Goal: Task Accomplishment & Management: Complete application form

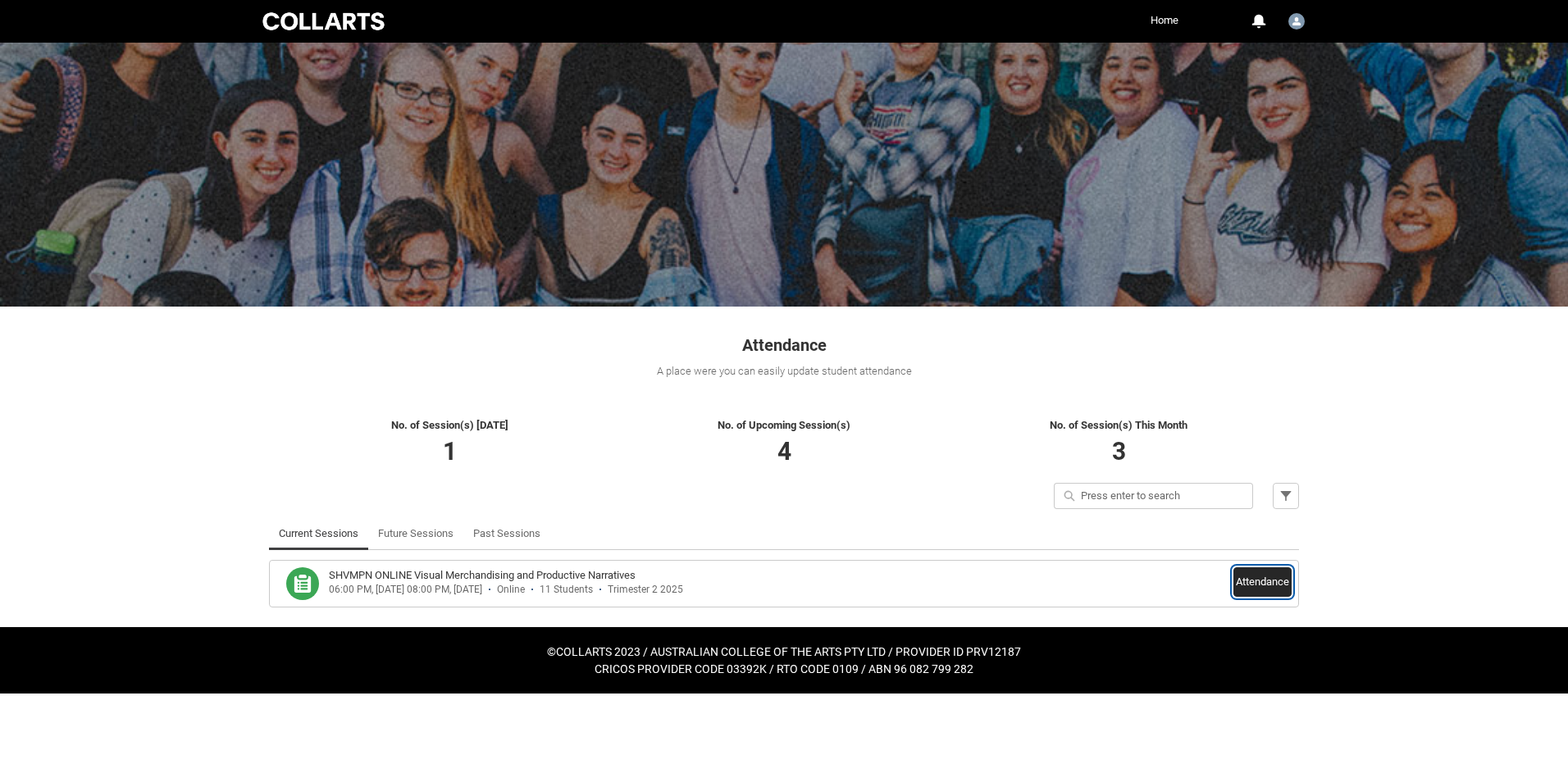
click at [1240, 577] on button "Attendance" at bounding box center [1262, 583] width 58 height 30
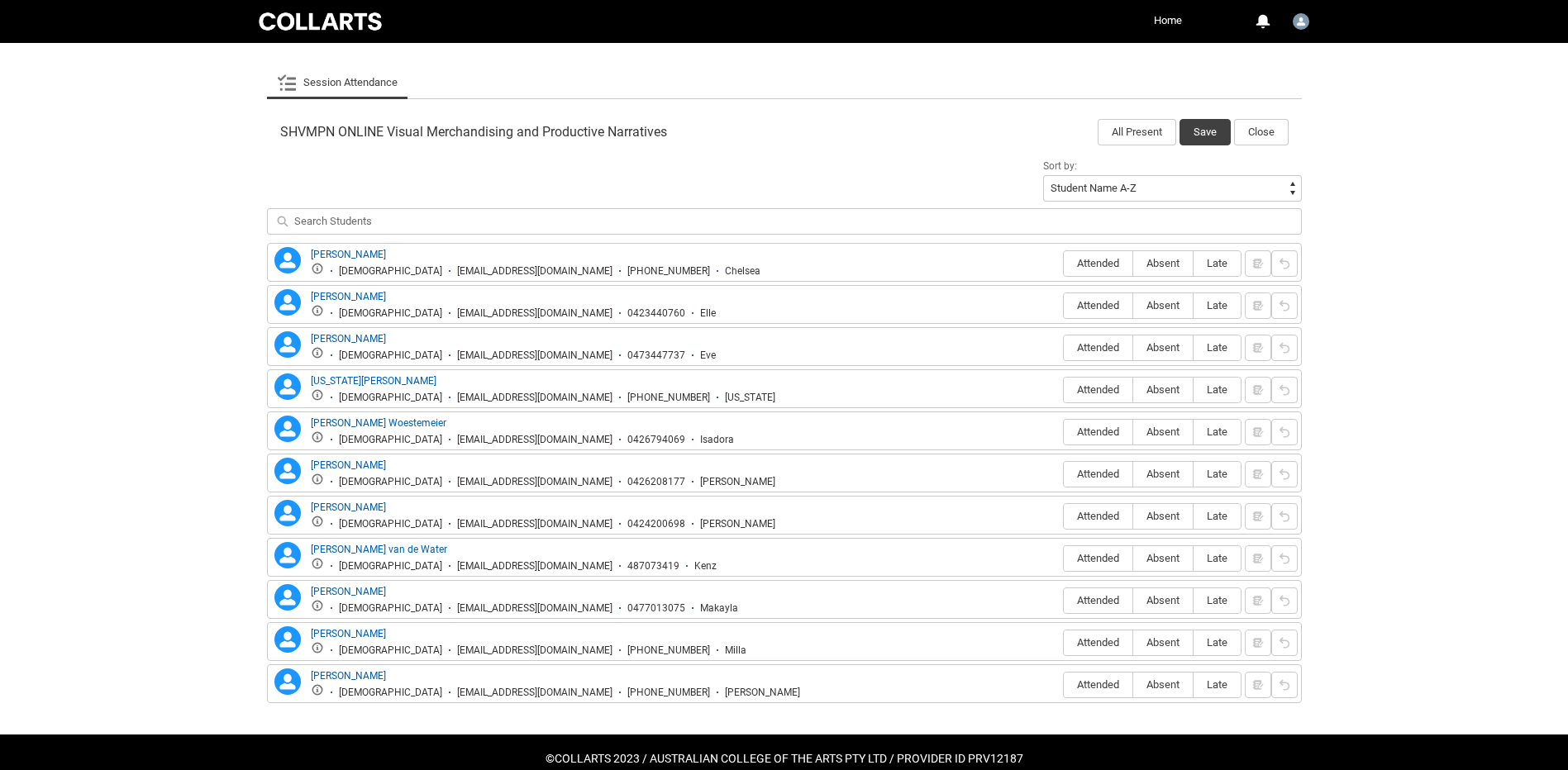
scroll to position [507, 0]
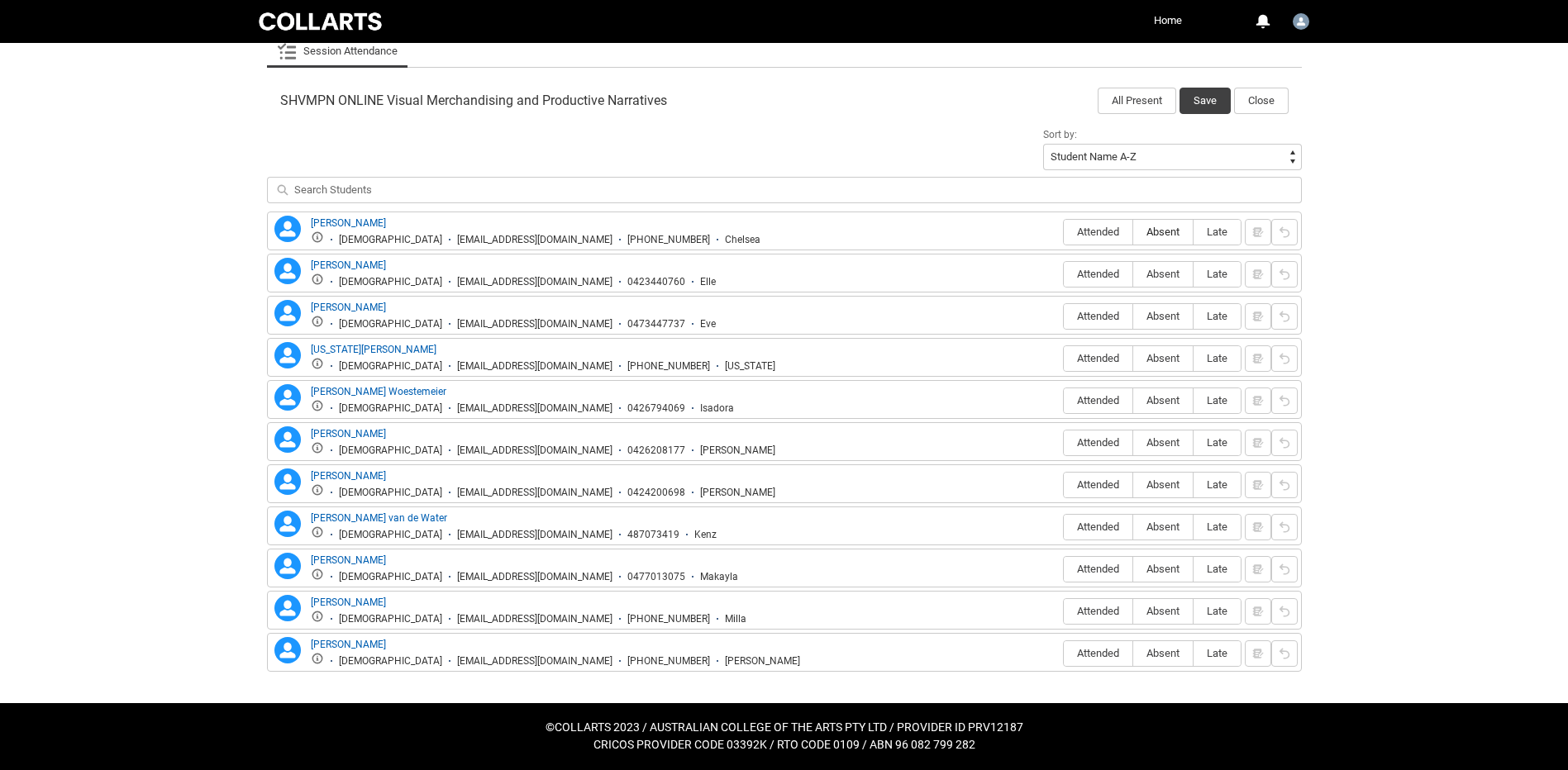
click at [1173, 227] on span "Absent" at bounding box center [1162, 232] width 59 height 12
click at [1133, 232] on input "Absent" at bounding box center [1132, 232] width 1 height 1
type lightning-radio-group "Absent"
radio input "true"
click at [1099, 272] on span "Attended" at bounding box center [1098, 274] width 68 height 12
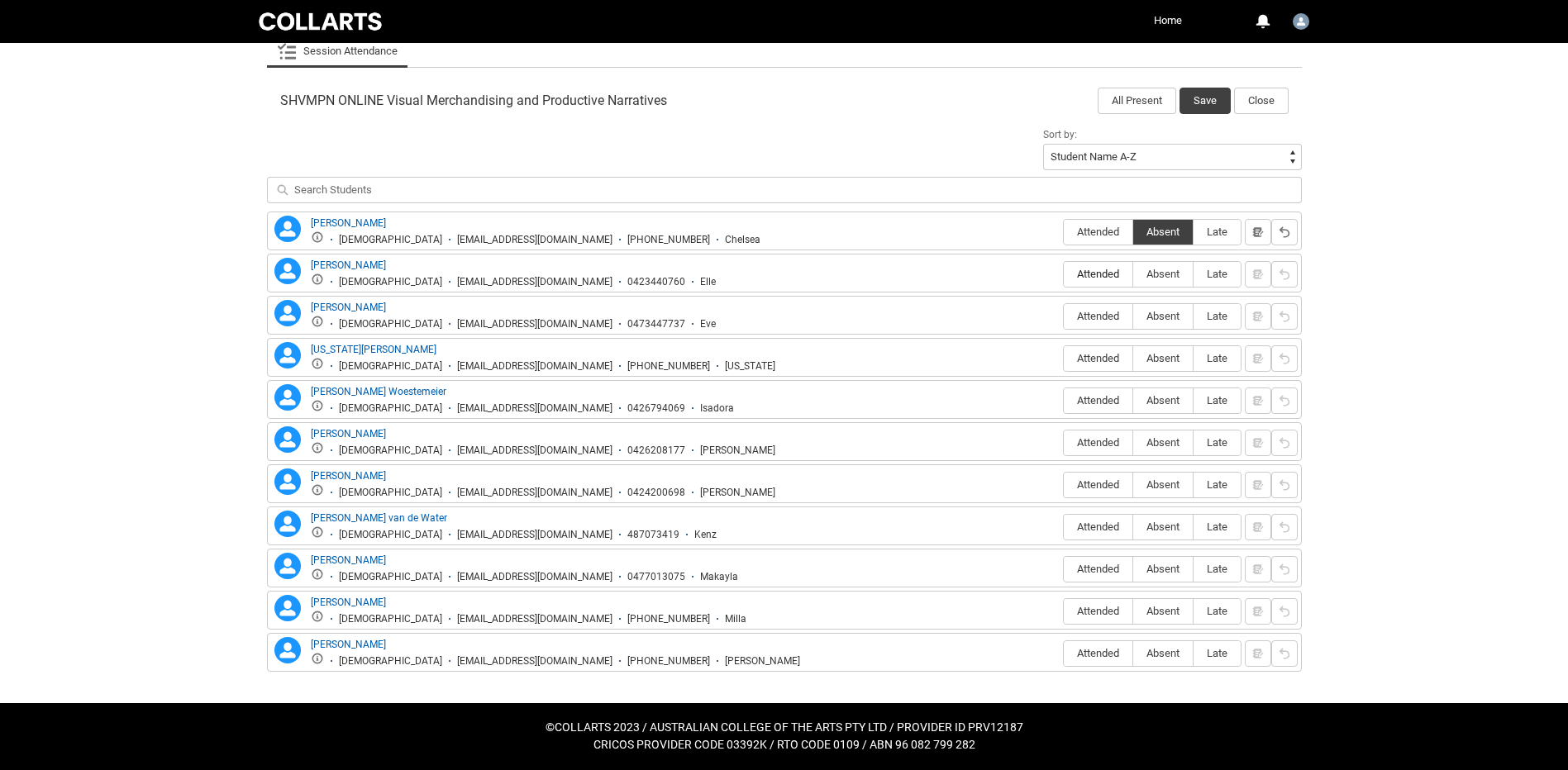
click at [1064, 273] on input "Attended" at bounding box center [1063, 273] width 1 height 1
type lightning-radio-group "Attended"
radio input "true"
click at [1162, 319] on span "Absent" at bounding box center [1162, 316] width 59 height 12
click at [1133, 317] on input "Absent" at bounding box center [1132, 316] width 1 height 1
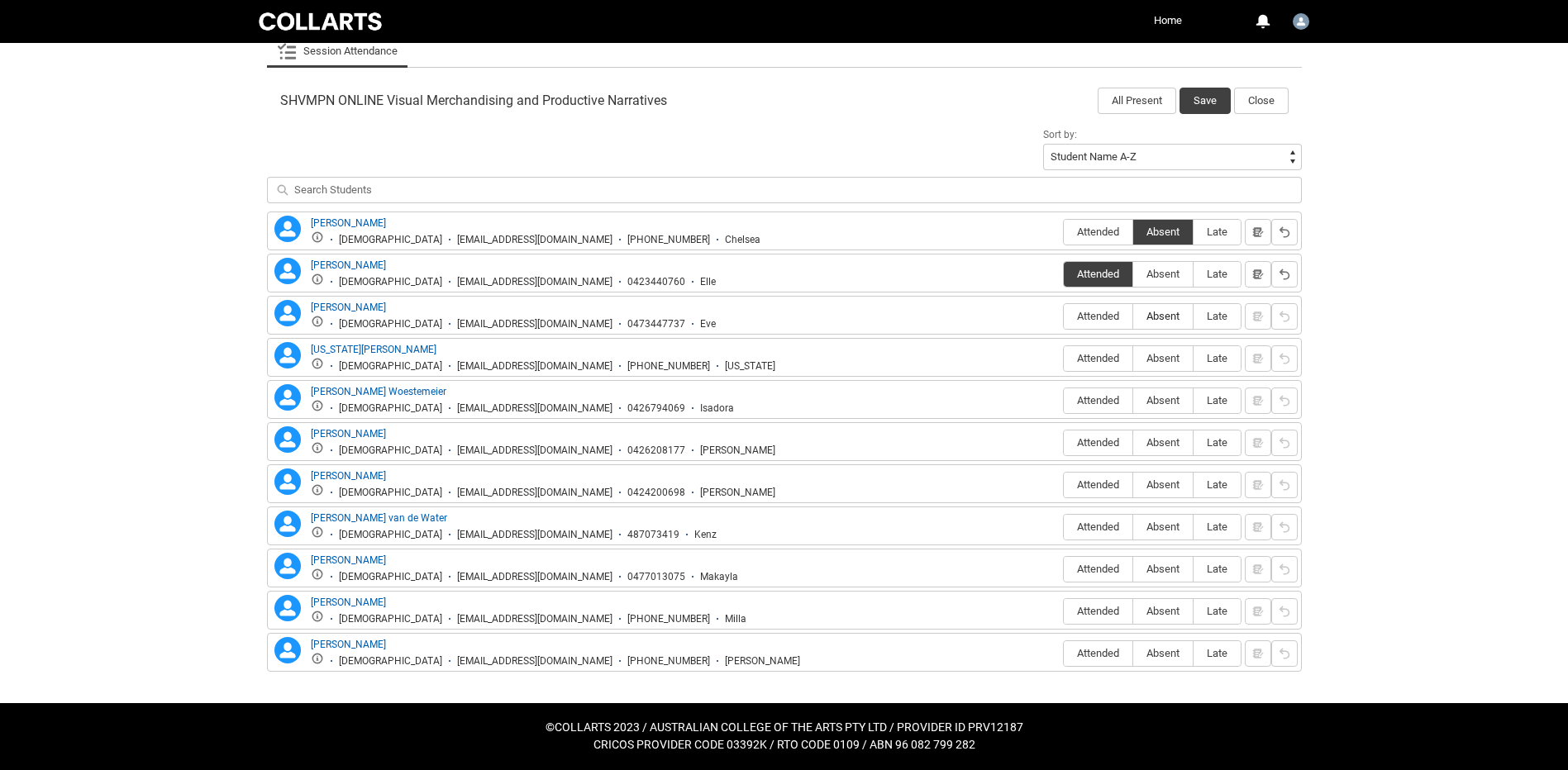
type lightning-radio-group "Absent"
radio input "true"
click at [1154, 355] on span "Absent" at bounding box center [1162, 358] width 59 height 12
click at [1133, 358] on input "Absent" at bounding box center [1132, 358] width 1 height 1
type lightning-radio-group "Absent"
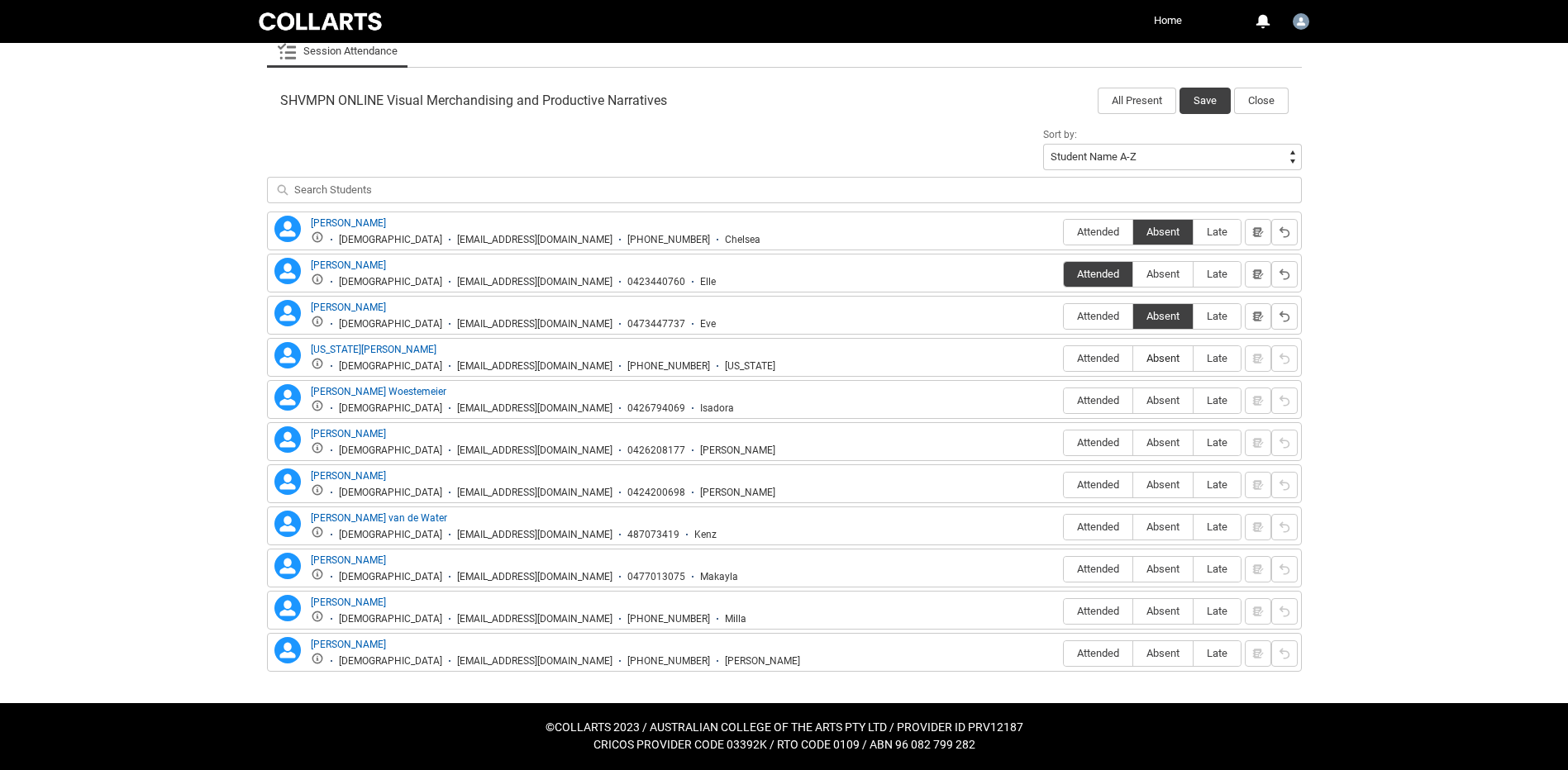
radio input "true"
click at [1159, 392] on label "Absent" at bounding box center [1162, 401] width 59 height 26
click at [1133, 400] on input "Absent" at bounding box center [1132, 400] width 1 height 1
type lightning-radio-group "Absent"
radio input "true"
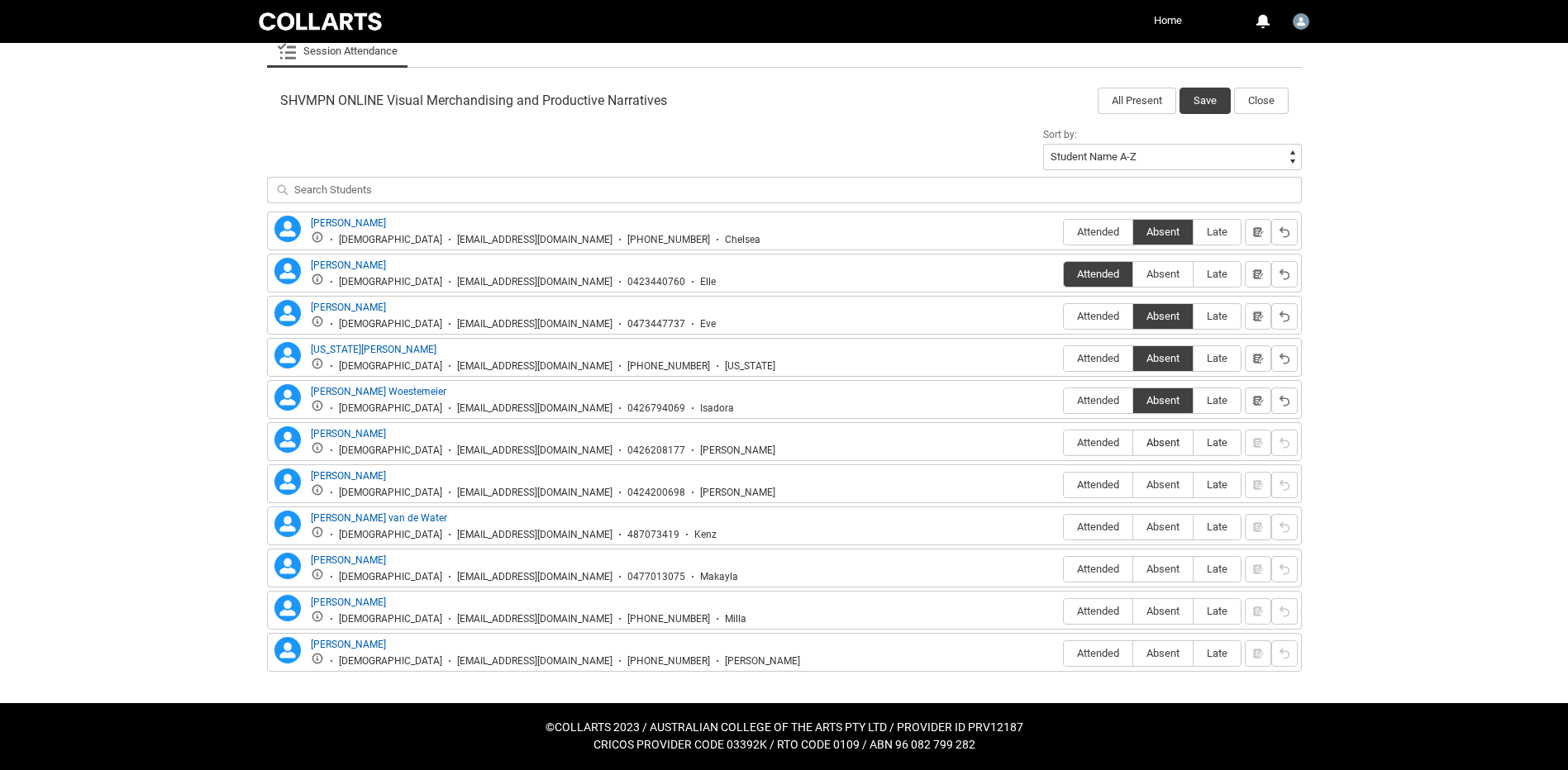
click at [1162, 451] on label "Absent" at bounding box center [1162, 443] width 59 height 26
click at [1133, 443] on input "Absent" at bounding box center [1132, 442] width 1 height 1
type lightning-radio-group "Absent"
radio input "true"
click at [1157, 487] on span "Absent" at bounding box center [1162, 484] width 59 height 12
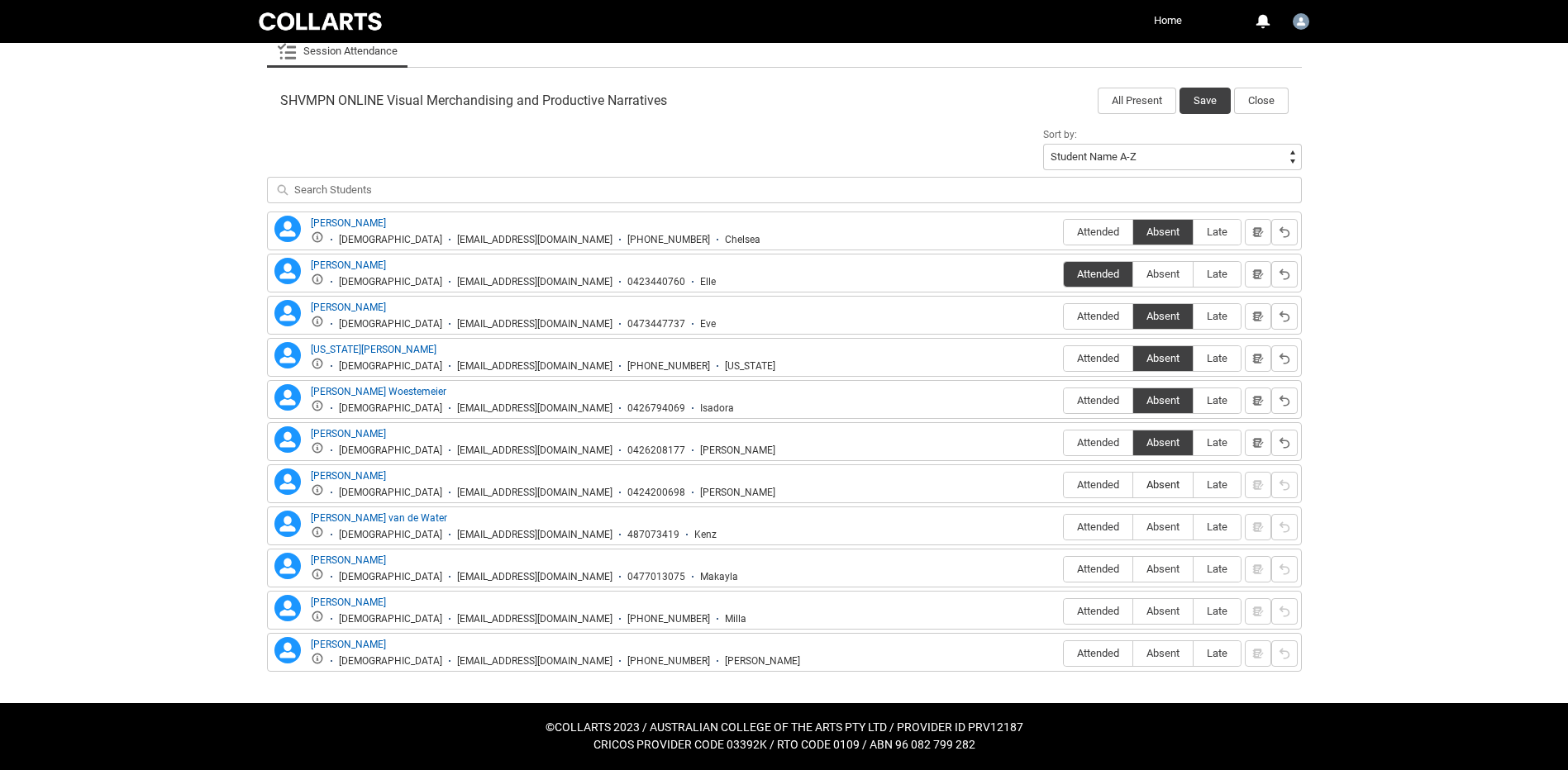
click at [1133, 485] on input "Absent" at bounding box center [1132, 484] width 1 height 1
type lightning-radio-group "Absent"
radio input "true"
click at [1102, 522] on span "Attended" at bounding box center [1098, 527] width 68 height 12
click at [1064, 526] on input "Attended" at bounding box center [1063, 526] width 1 height 1
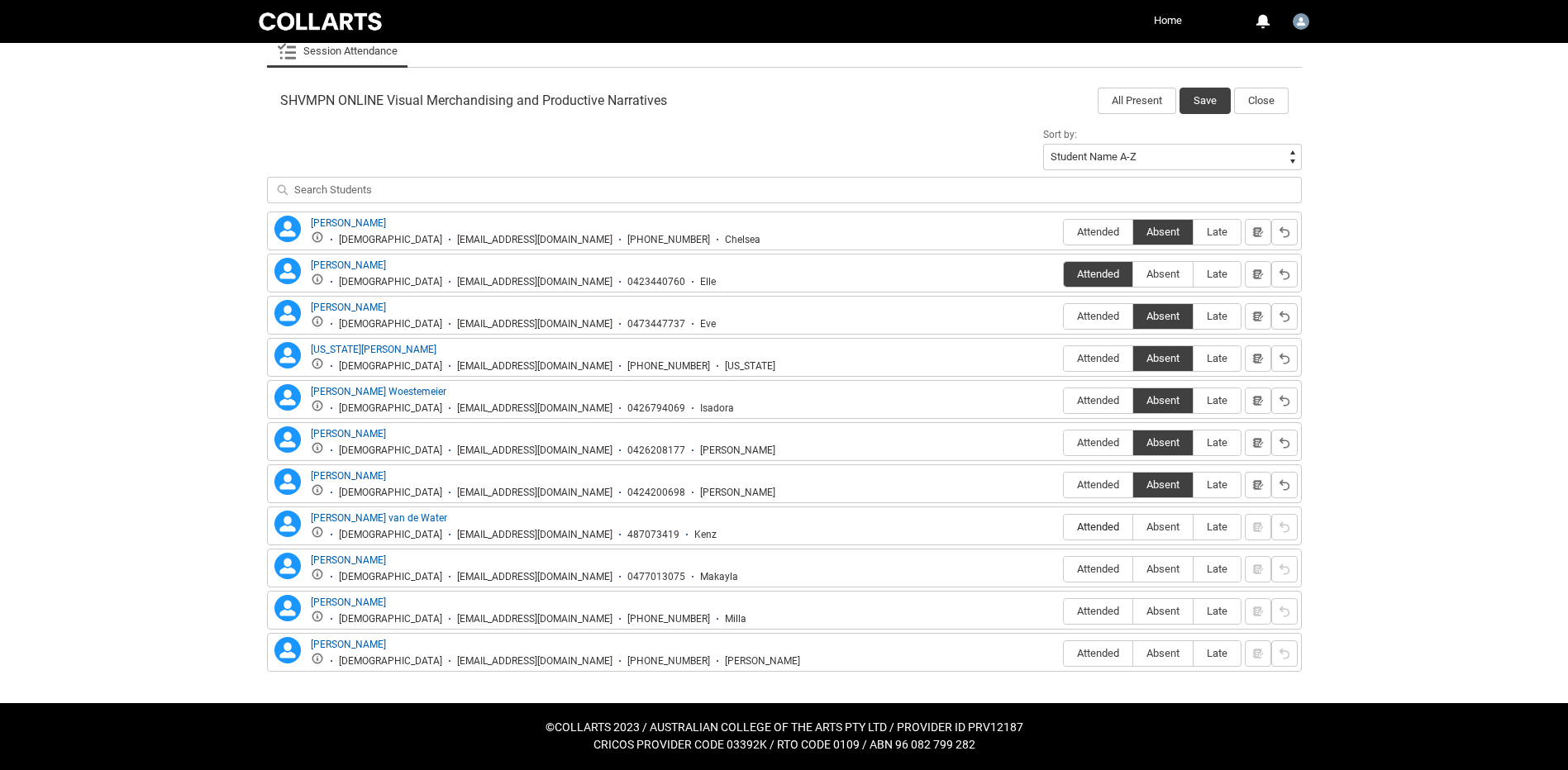
type lightning-radio-group "Attended"
radio input "true"
click at [1156, 568] on span "Absent" at bounding box center [1162, 569] width 59 height 12
click at [1133, 569] on input "Absent" at bounding box center [1132, 569] width 1 height 1
type lightning-radio-group "Absent"
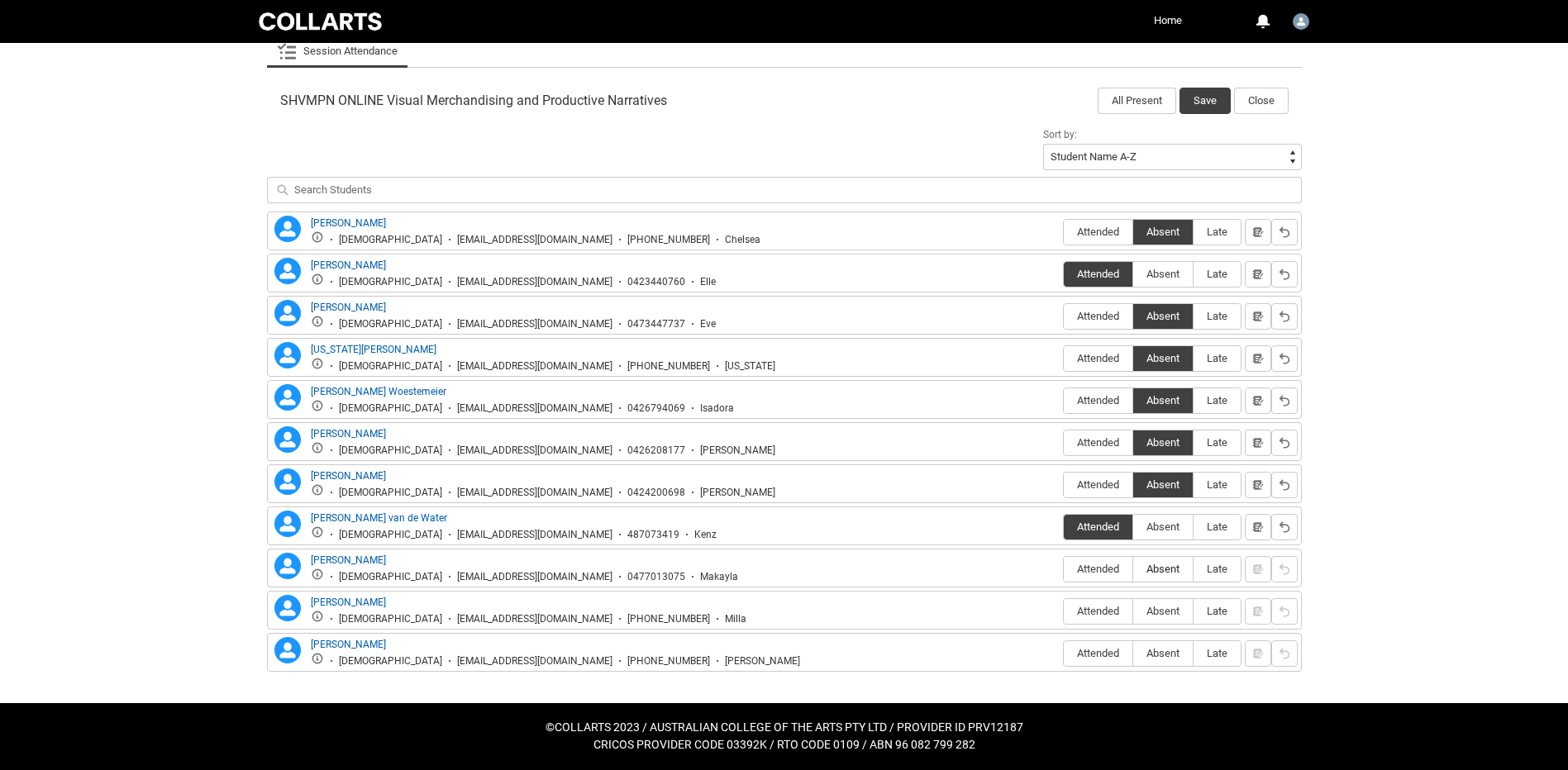
radio input "true"
click at [1169, 609] on span "Absent" at bounding box center [1162, 611] width 59 height 12
click at [1133, 610] on input "Absent" at bounding box center [1132, 610] width 1 height 1
type lightning-radio-group "Absent"
radio input "true"
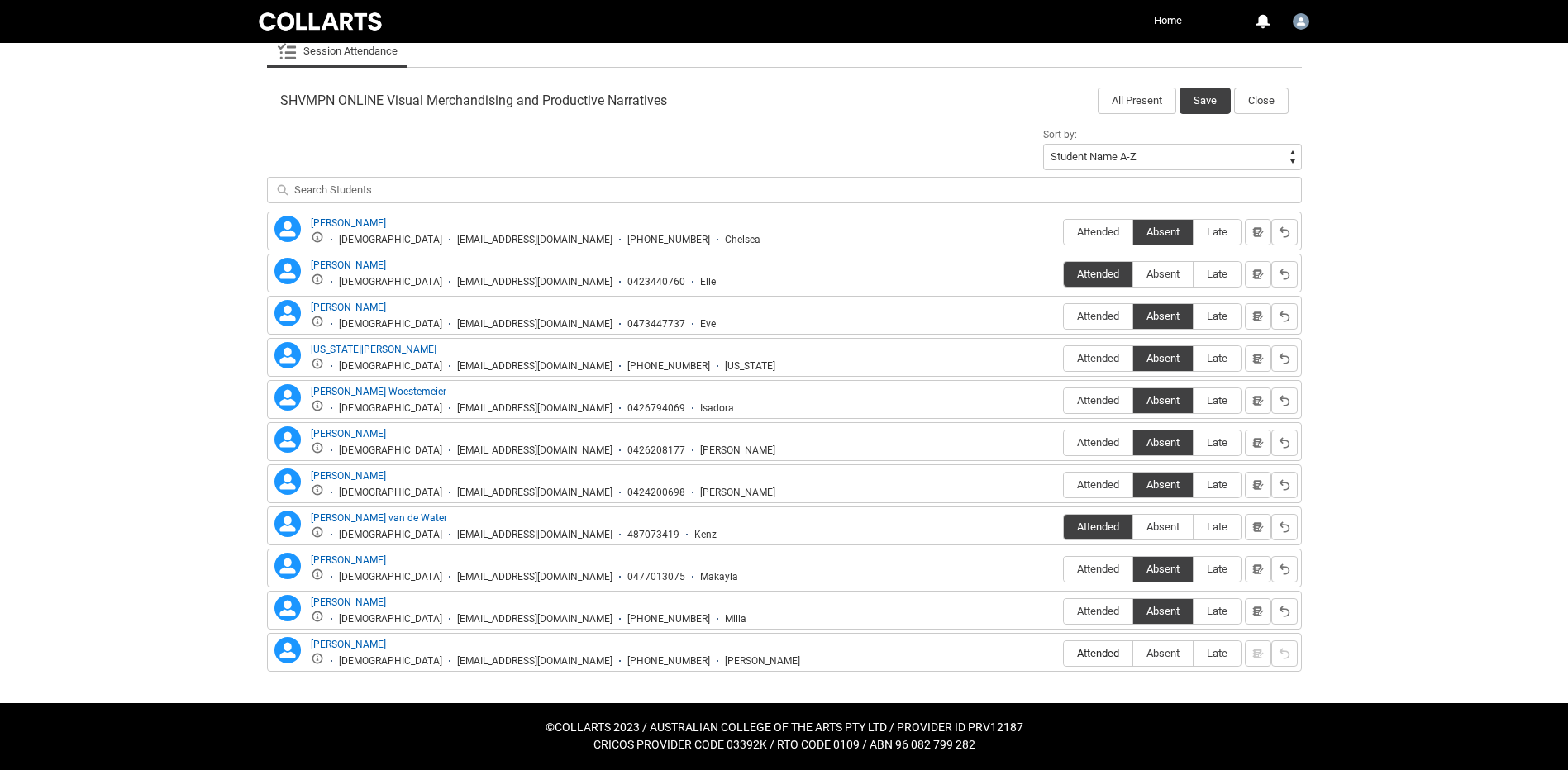
click at [1095, 655] on span "Attended" at bounding box center [1098, 653] width 68 height 12
click at [1064, 654] on input "Attended" at bounding box center [1063, 653] width 1 height 1
type lightning-radio-group "Attended"
radio input "true"
click at [1196, 98] on button "Save" at bounding box center [1205, 101] width 51 height 27
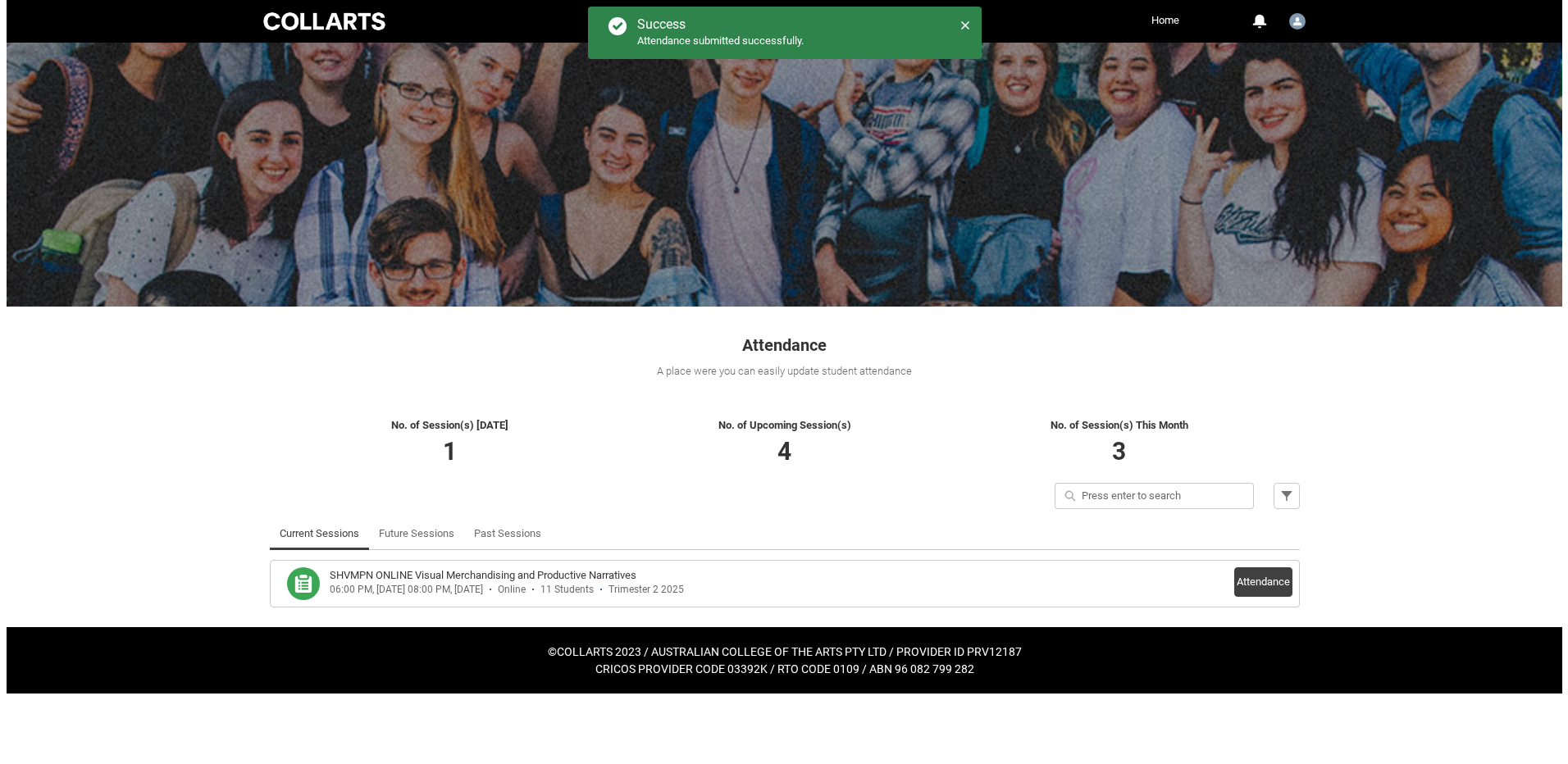
scroll to position [0, 0]
